Goal: Information Seeking & Learning: Learn about a topic

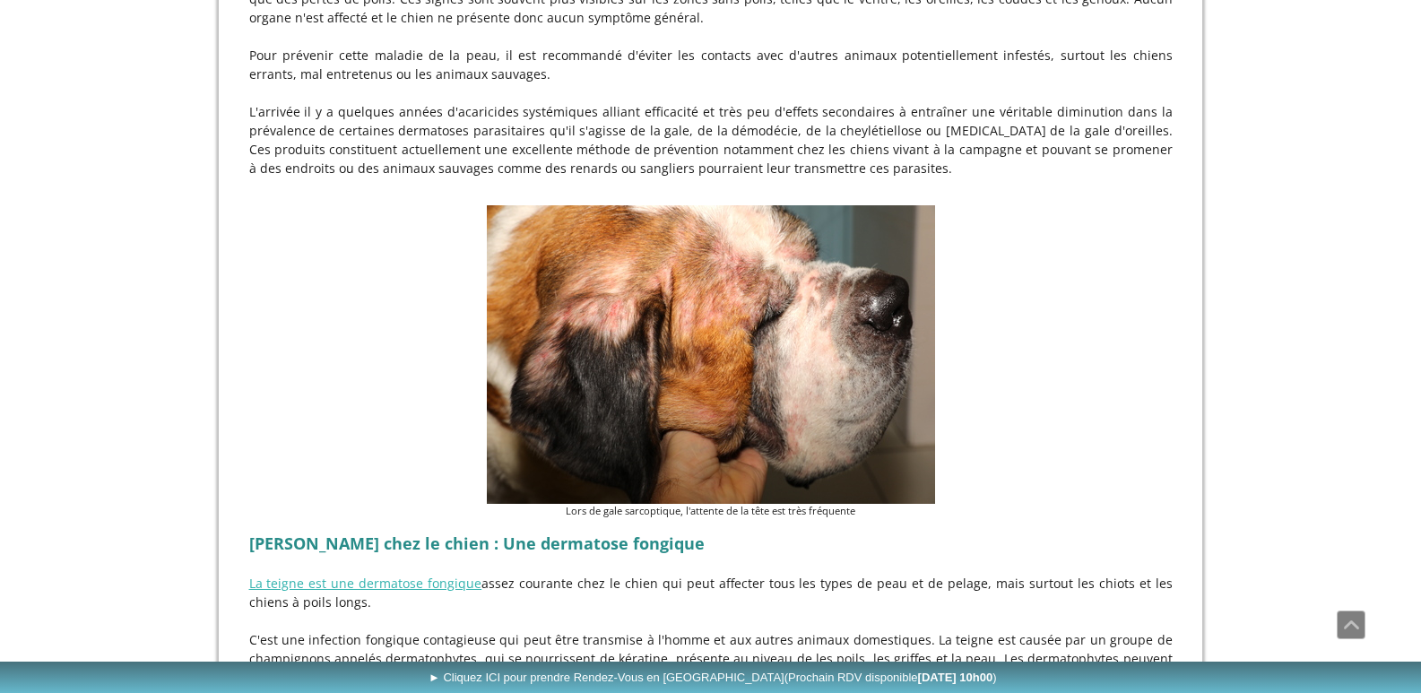
scroll to position [2869, 0]
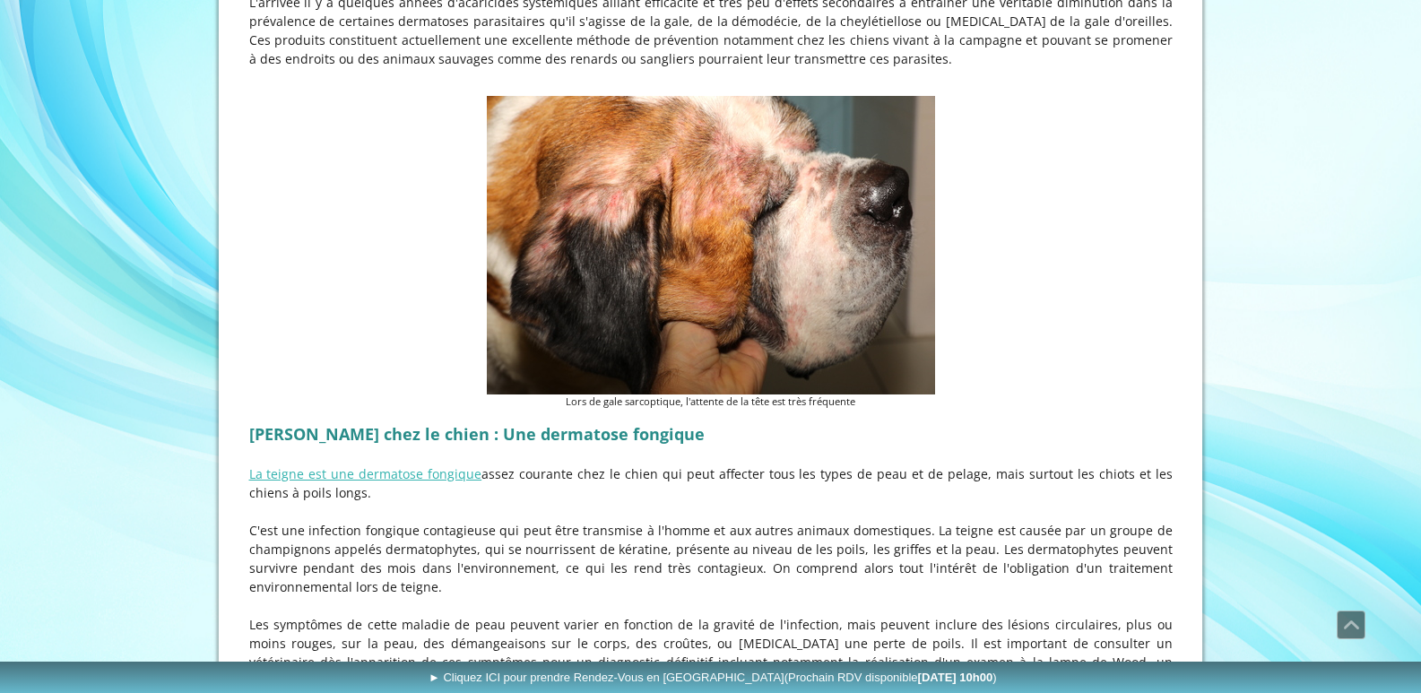
click at [733, 287] on img at bounding box center [711, 245] width 448 height 299
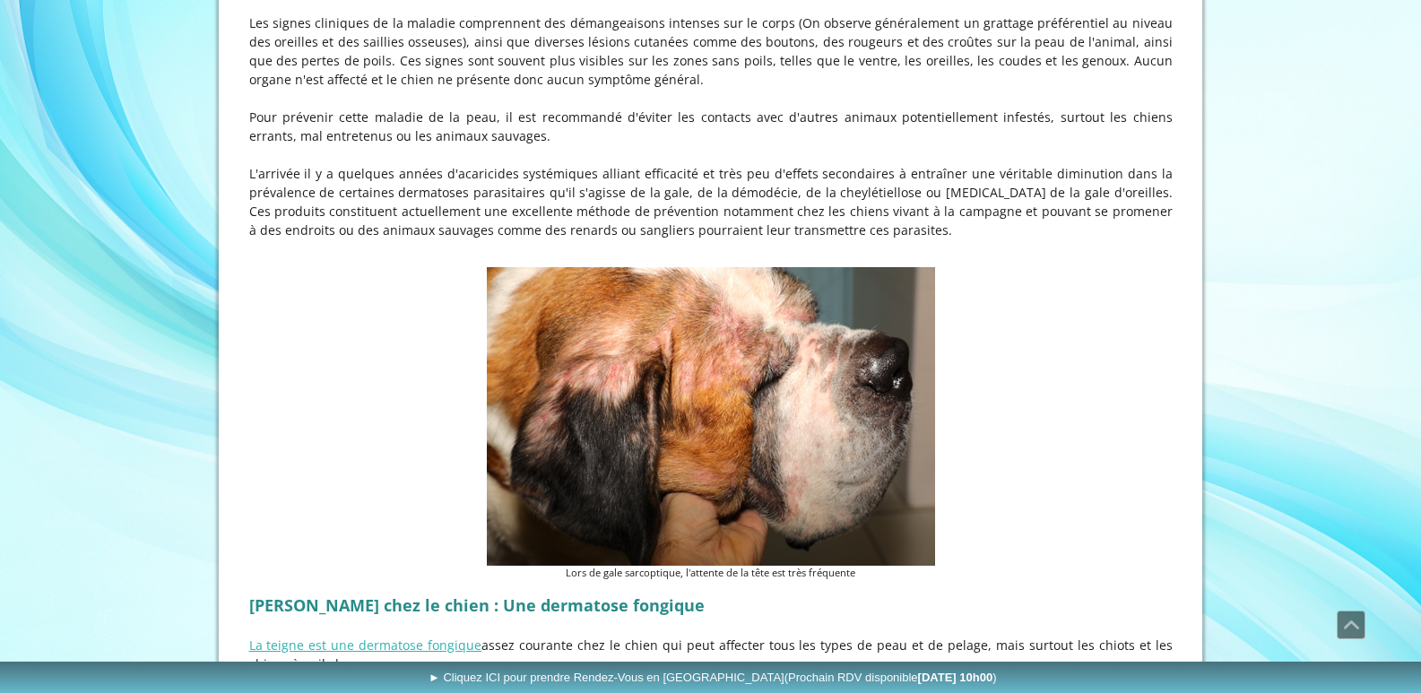
scroll to position [2690, 0]
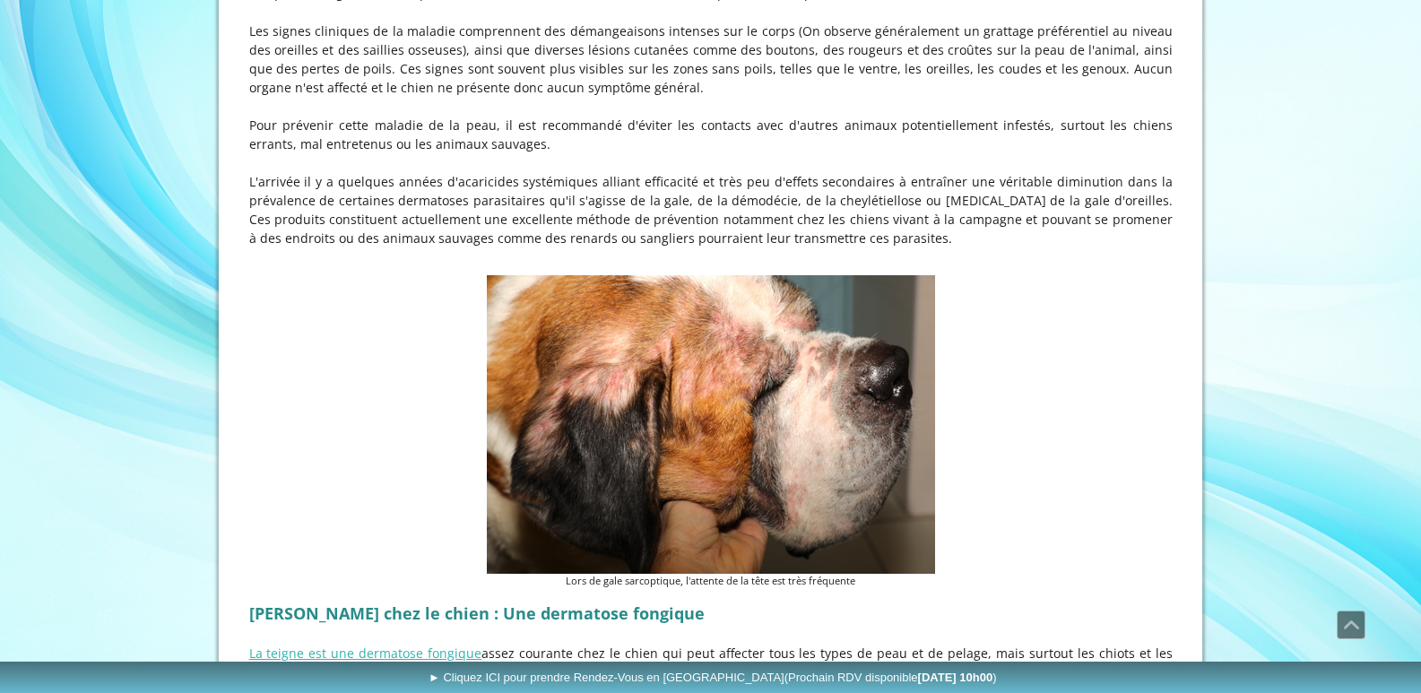
click at [667, 384] on img at bounding box center [711, 424] width 448 height 299
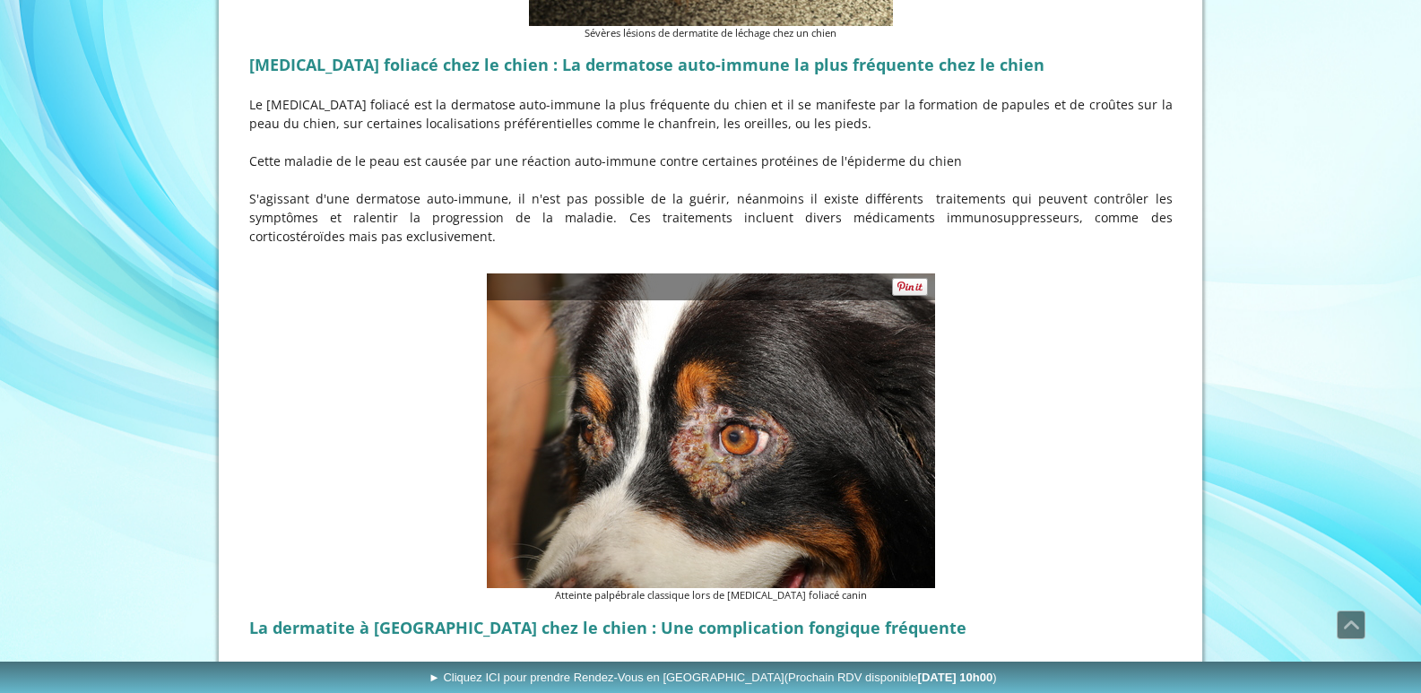
scroll to position [4839, 0]
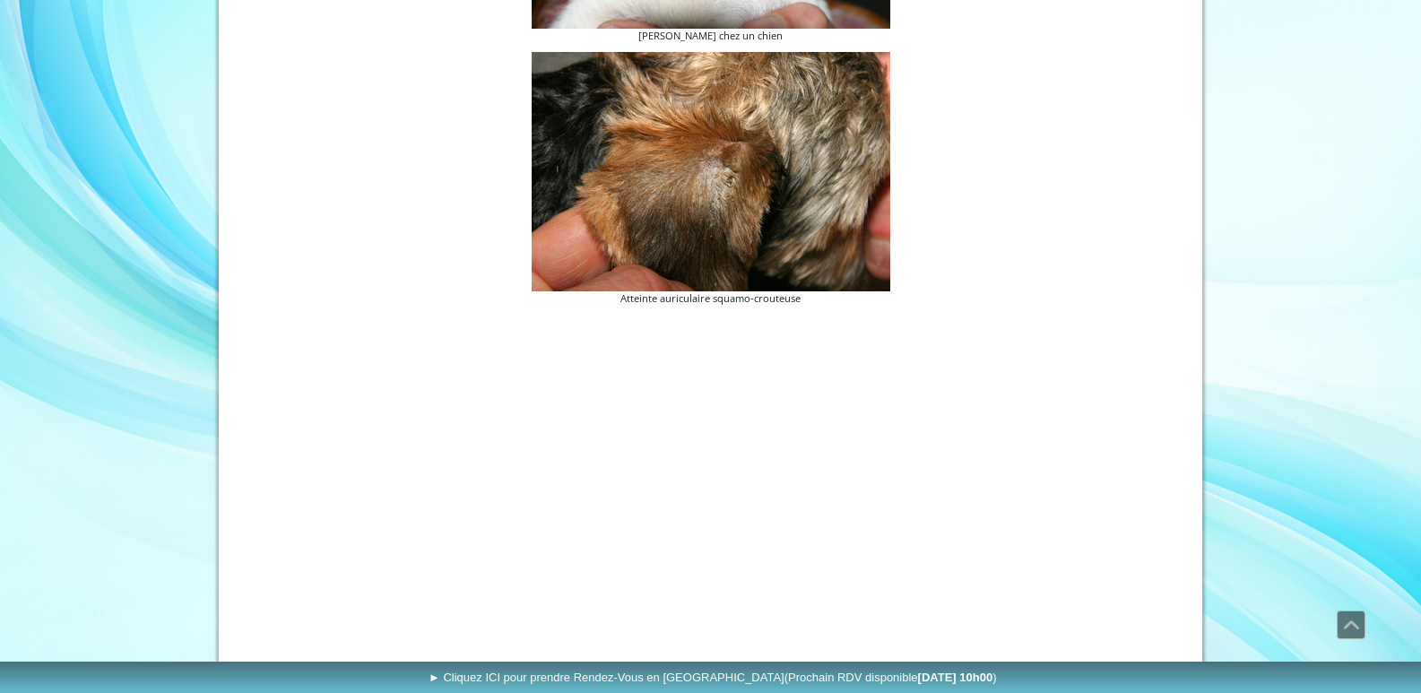
scroll to position [897, 0]
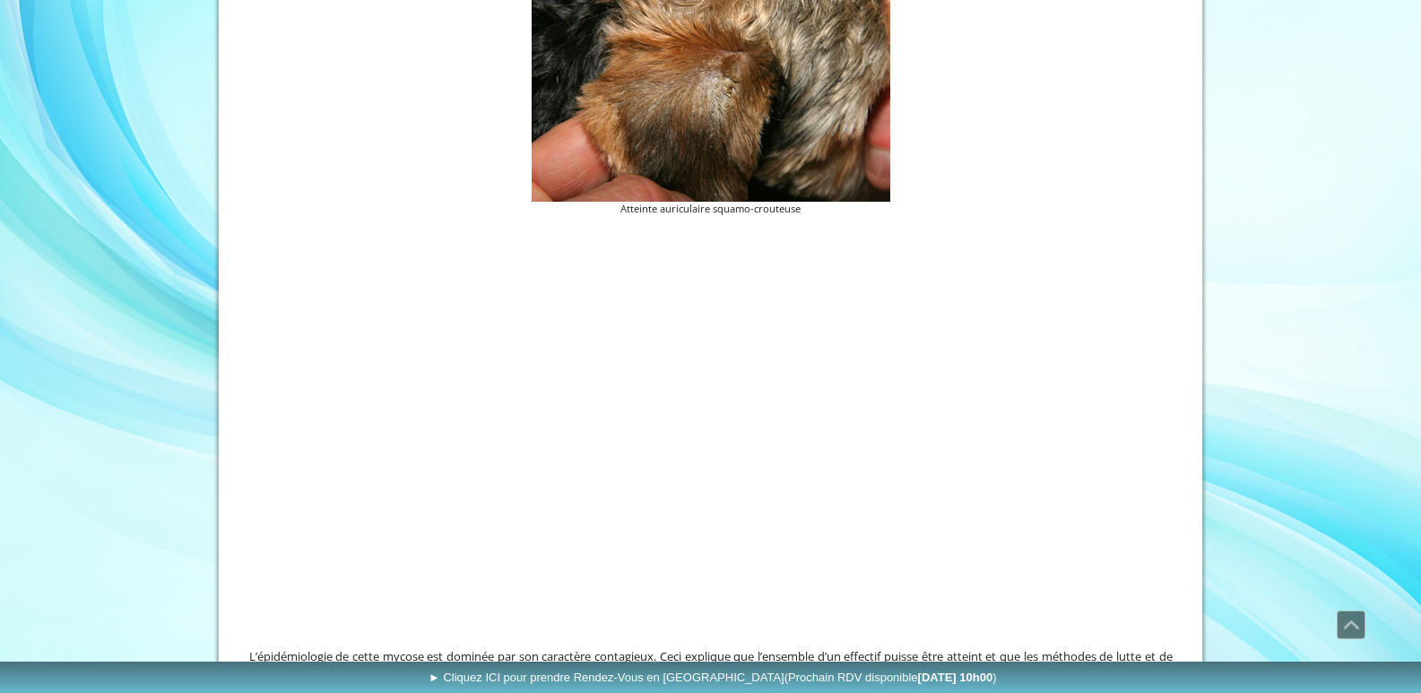
click at [1007, 397] on div at bounding box center [711, 431] width 932 height 420
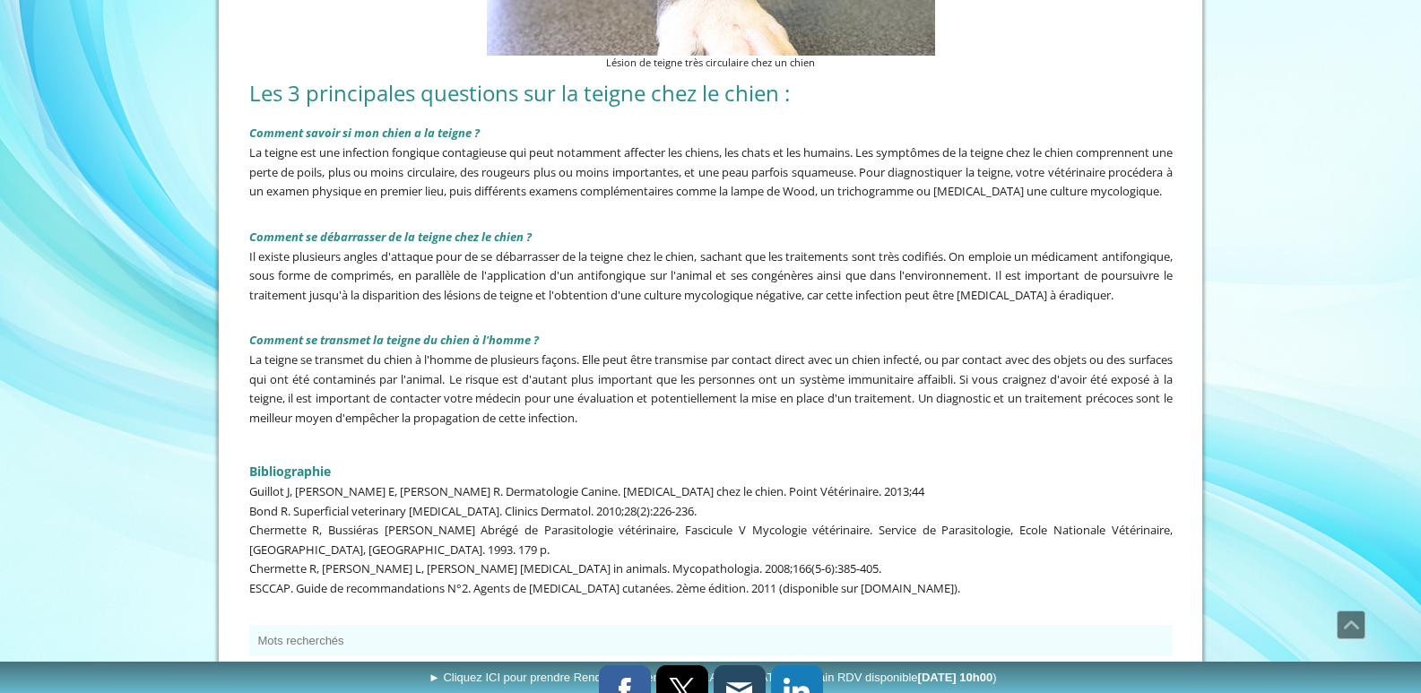
scroll to position [3950, 0]
